Goal: Task Accomplishment & Management: Complete application form

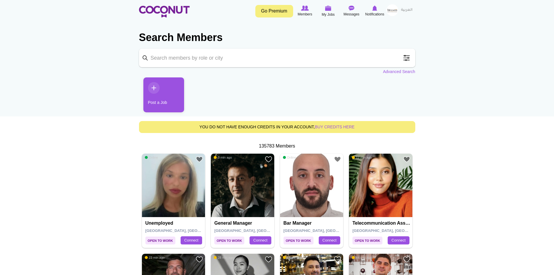
click at [217, 61] on input "Keyword" at bounding box center [277, 58] width 276 height 19
type input "bartender"
click button "Search" at bounding box center [0, 0] width 0 height 0
click at [218, 59] on input "bartender" at bounding box center [277, 58] width 276 height 19
click button "Search" at bounding box center [0, 0] width 0 height 0
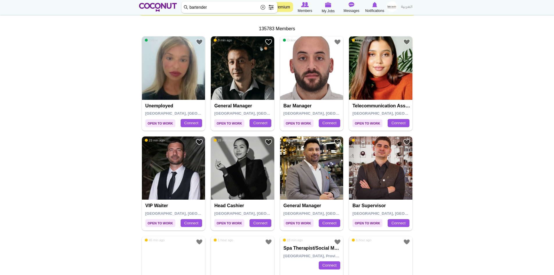
scroll to position [116, 0]
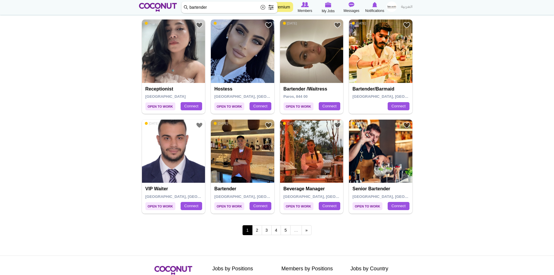
scroll to position [930, 0]
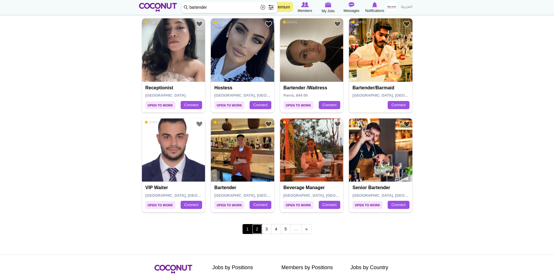
click at [258, 231] on link "2" at bounding box center [257, 229] width 10 height 10
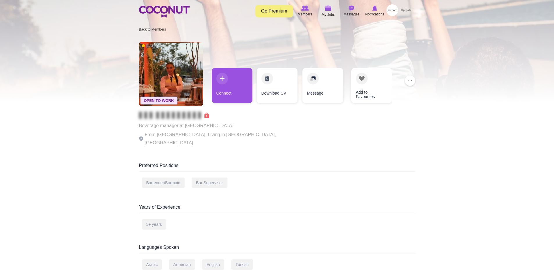
click at [162, 10] on img at bounding box center [164, 12] width 51 height 12
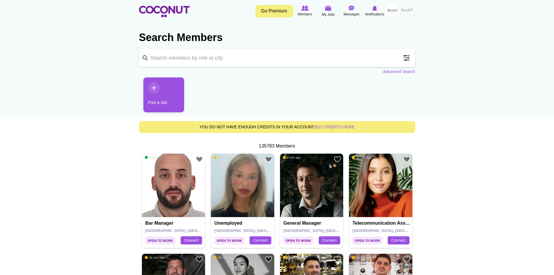
click at [155, 93] on link "Post a Job" at bounding box center [163, 94] width 41 height 35
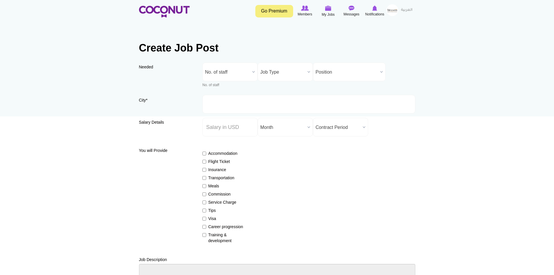
click at [226, 74] on span "No. of staff" at bounding box center [227, 72] width 45 height 19
click at [222, 102] on li "1" at bounding box center [230, 102] width 52 height 7
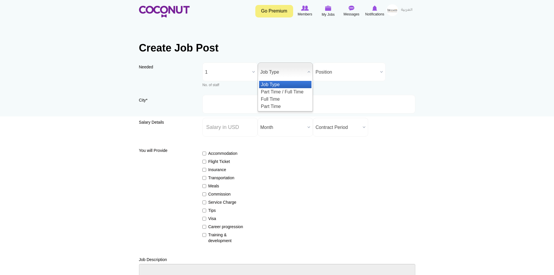
click at [291, 73] on span "Job Type" at bounding box center [282, 72] width 45 height 19
click at [289, 99] on li "Full Time" at bounding box center [285, 98] width 52 height 7
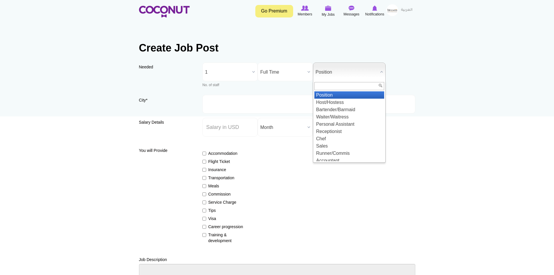
click at [329, 69] on span "Position" at bounding box center [346, 72] width 62 height 19
type input "h"
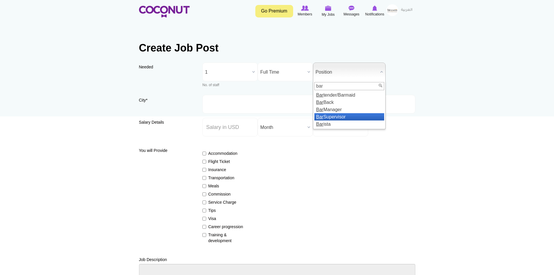
type input "bar"
click at [335, 114] on li "Bar Supervisor" at bounding box center [349, 116] width 70 height 7
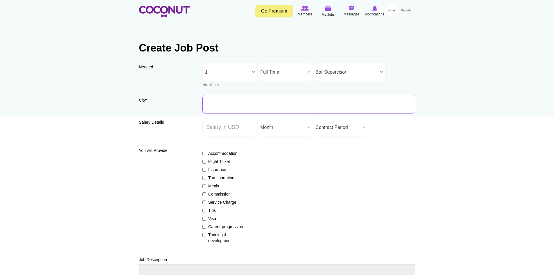
click at [232, 103] on input "City *" at bounding box center [308, 104] width 213 height 19
type input "Jeddah, Saudi Arabia"
click at [239, 123] on ul "Jeddah, Saudi Arabia" at bounding box center [305, 119] width 207 height 11
click at [239, 129] on input "Salary ($) *" at bounding box center [229, 127] width 55 height 19
type input "1900"
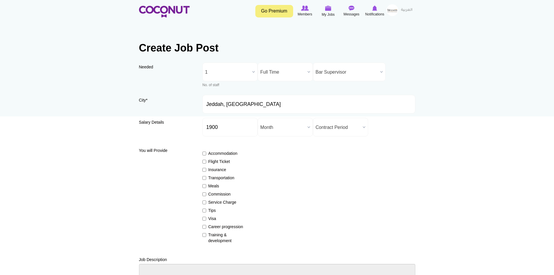
click at [337, 128] on span "Contract Period" at bounding box center [337, 127] width 45 height 19
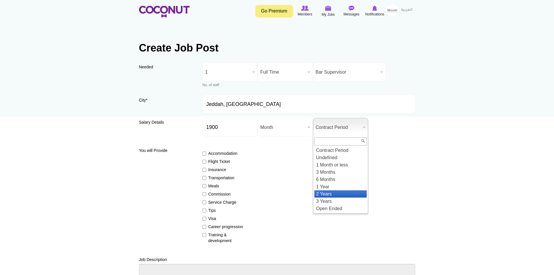
click at [339, 193] on li "2 Years" at bounding box center [340, 193] width 52 height 7
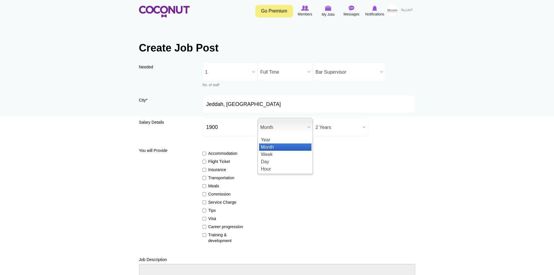
click at [282, 127] on span "Month" at bounding box center [282, 127] width 45 height 19
click at [204, 153] on input "Accommodation" at bounding box center [204, 153] width 4 height 4
checkbox input "true"
click at [203, 159] on label "Flight Ticket" at bounding box center [223, 161] width 42 height 6
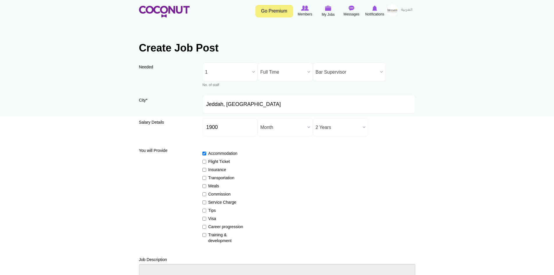
click at [203, 160] on input "Flight Ticket" at bounding box center [204, 162] width 4 height 4
checkbox input "true"
click at [201, 170] on div "You will Provide Accommodation Flight Ticket Insurance Transportation Meals Com…" at bounding box center [277, 194] width 276 height 98
click at [204, 170] on input "Insurance" at bounding box center [204, 170] width 4 height 4
checkbox input "true"
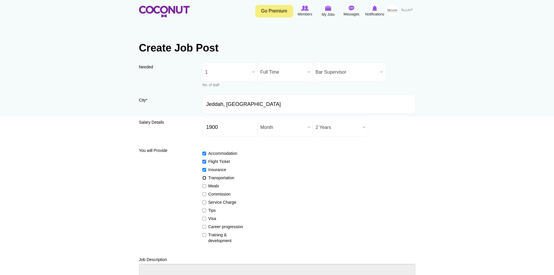
click at [204, 178] on input "Transportation" at bounding box center [204, 178] width 4 height 4
checkbox input "true"
click at [203, 186] on input "Meals" at bounding box center [204, 186] width 4 height 4
checkbox input "true"
click at [204, 210] on input "Tips" at bounding box center [204, 210] width 4 height 4
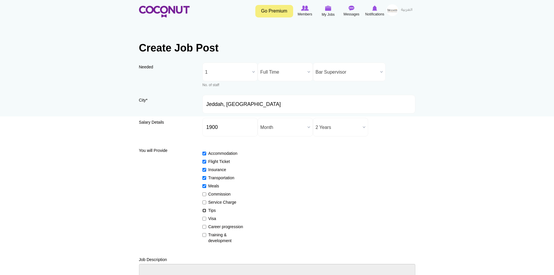
checkbox input "true"
click at [204, 218] on input "Visa" at bounding box center [204, 219] width 4 height 4
checkbox input "true"
click at [205, 226] on input "Career progression" at bounding box center [204, 227] width 4 height 4
checkbox input "true"
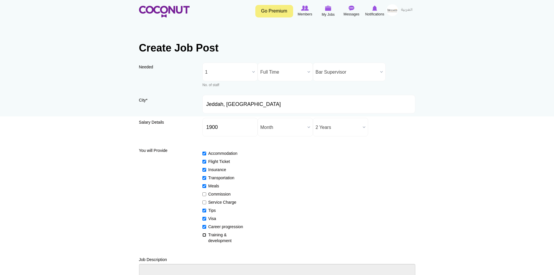
click at [204, 235] on input "Training & development" at bounding box center [204, 235] width 4 height 4
checkbox input "true"
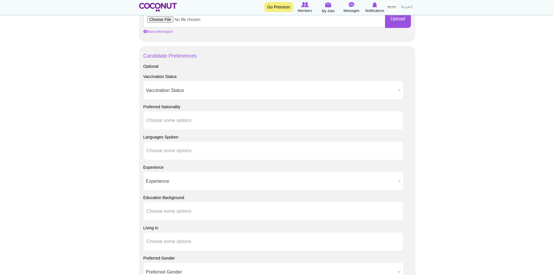
scroll to position [378, 0]
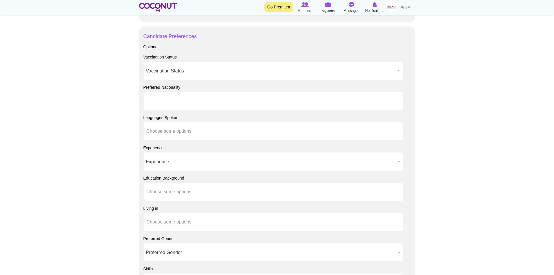
click at [169, 103] on input "text" at bounding box center [172, 100] width 52 height 5
type input "e"
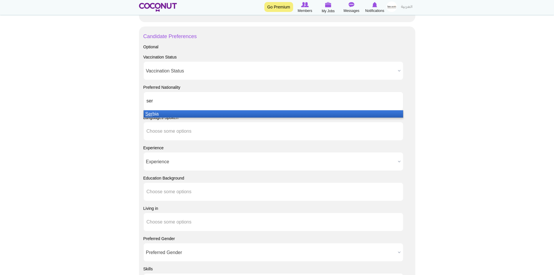
type input "ser"
click at [170, 110] on li "Ser bia" at bounding box center [273, 113] width 259 height 7
type input "arg"
click at [170, 110] on li "Arg entina" at bounding box center [273, 113] width 259 height 7
type input "colo"
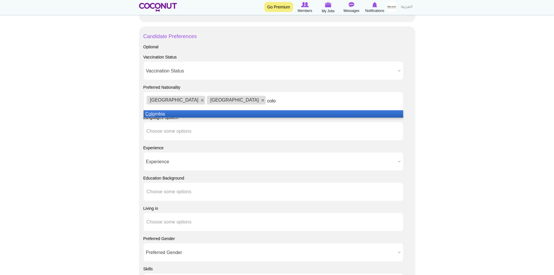
click at [170, 110] on li "Colo mbia" at bounding box center [273, 113] width 259 height 7
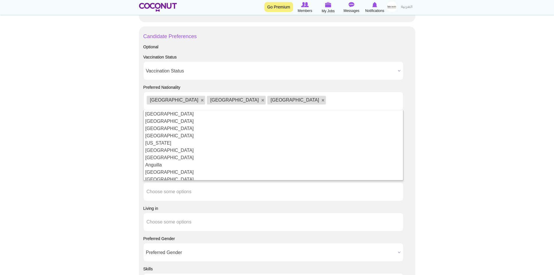
click at [90, 118] on body "Toggle navigation Go Premium Members My Jobs Post a Job Messages Notifications …" at bounding box center [277, 23] width 554 height 802
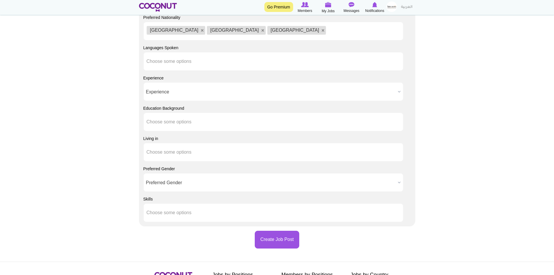
scroll to position [465, 0]
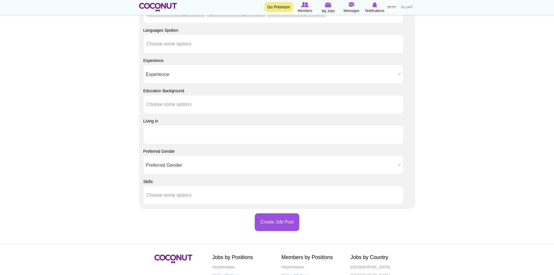
click at [179, 132] on input "text" at bounding box center [172, 134] width 52 height 5
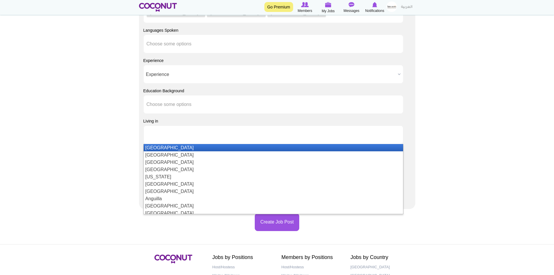
click at [179, 132] on input "text" at bounding box center [172, 134] width 52 height 5
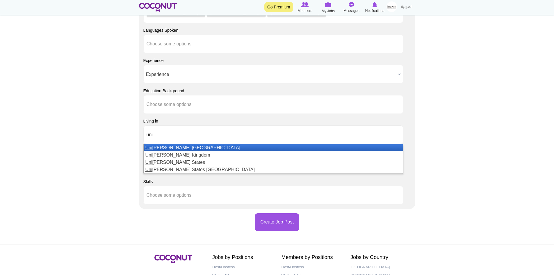
type input "uni"
click at [174, 146] on li "Uni ted Arab Emirates" at bounding box center [273, 147] width 259 height 7
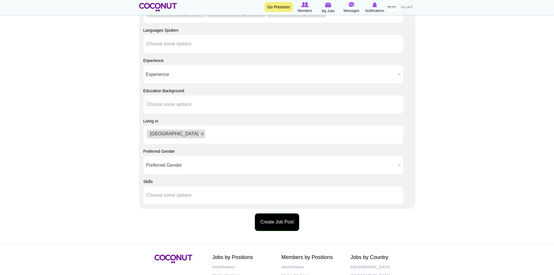
click at [289, 226] on button "Create Job Post" at bounding box center [277, 222] width 44 height 18
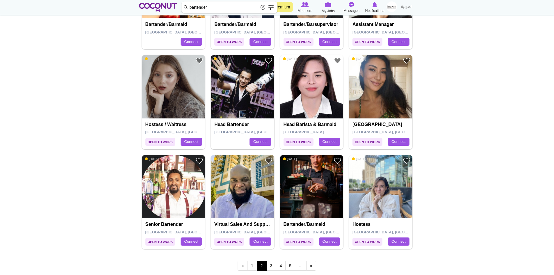
scroll to position [901, 0]
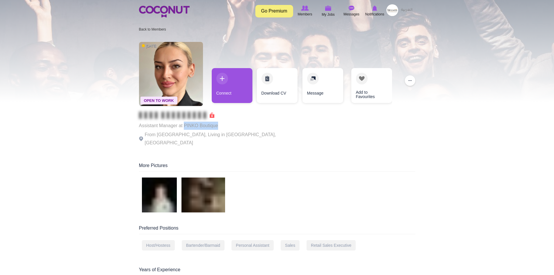
drag, startPoint x: 222, startPoint y: 125, endPoint x: 185, endPoint y: 123, distance: 37.5
click at [185, 123] on p "Assistant Manager at PINKO Boutique" at bounding box center [219, 125] width 160 height 8
copy p "PINKO Boutique"
click at [212, 119] on div "Assistant Manager at PINKO Boutique From [GEOGRAPHIC_DATA], Living in [GEOGRAPH…" at bounding box center [219, 129] width 160 height 35
drag, startPoint x: 218, startPoint y: 124, endPoint x: 199, endPoint y: 126, distance: 18.9
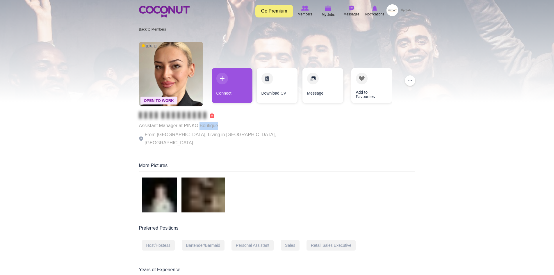
click at [199, 126] on p "Assistant Manager at PINKO Boutique" at bounding box center [219, 125] width 160 height 8
copy p "Boutique"
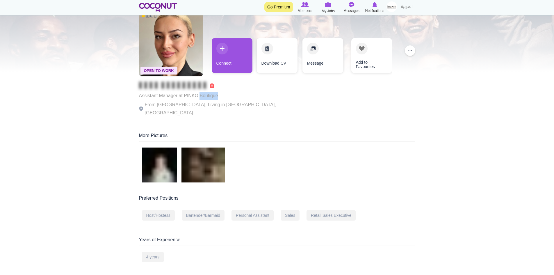
scroll to position [29, 0]
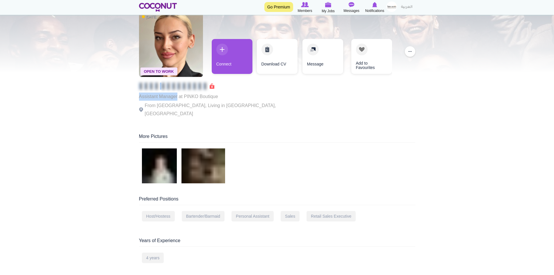
drag, startPoint x: 146, startPoint y: 91, endPoint x: 115, endPoint y: 87, distance: 31.3
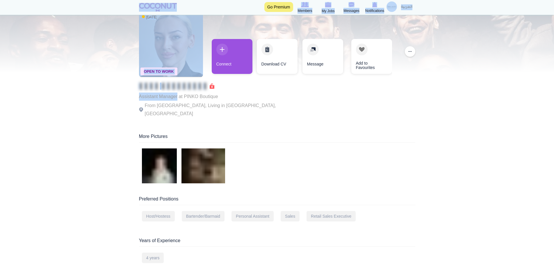
copy body "Toggle navigation Go Premium Members My Jobs Post a Job Messages Notifications …"
click at [146, 97] on p "Assistant Manager at PINKO Boutique" at bounding box center [219, 96] width 160 height 8
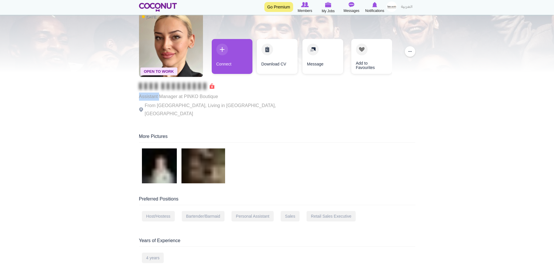
click at [146, 97] on p "Assistant Manager at PINKO Boutique" at bounding box center [219, 96] width 160 height 8
click at [163, 99] on p "Assistant Manager at PINKO Boutique" at bounding box center [219, 96] width 160 height 8
drag, startPoint x: 174, startPoint y: 96, endPoint x: 135, endPoint y: 96, distance: 39.8
click at [135, 96] on div "Open To Work [DATE] Assistant Manager at PINKO Boutique From [GEOGRAPHIC_DATA],…" at bounding box center [277, 255] width 285 height 491
